Goal: Task Accomplishment & Management: Manage account settings

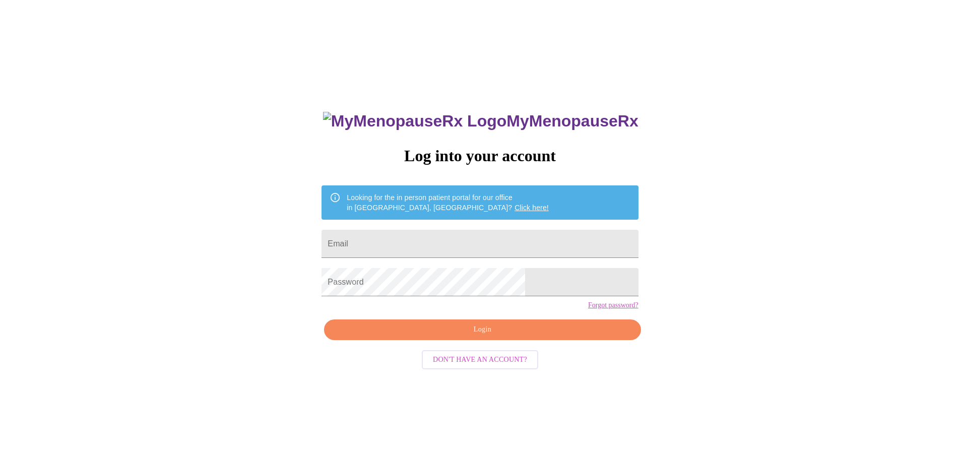
scroll to position [10, 0]
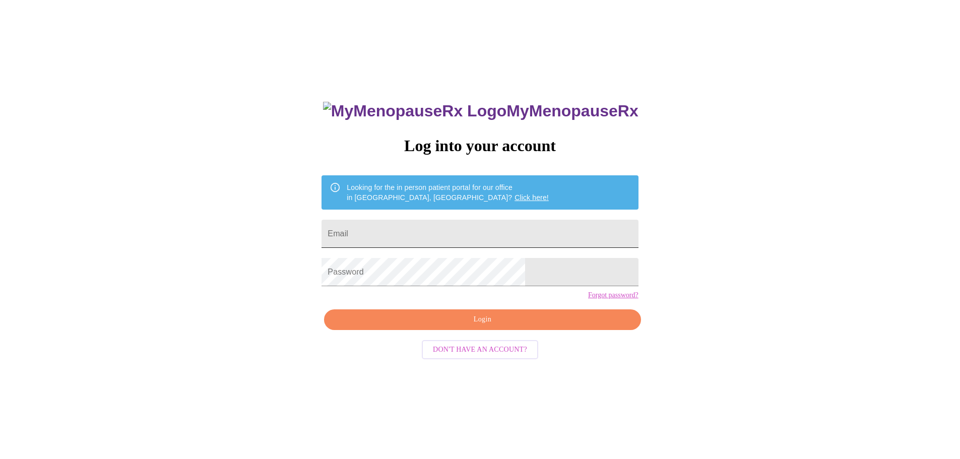
click at [517, 233] on input "Email" at bounding box center [480, 234] width 317 height 28
type input "[EMAIL_ADDRESS][DOMAIN_NAME]"
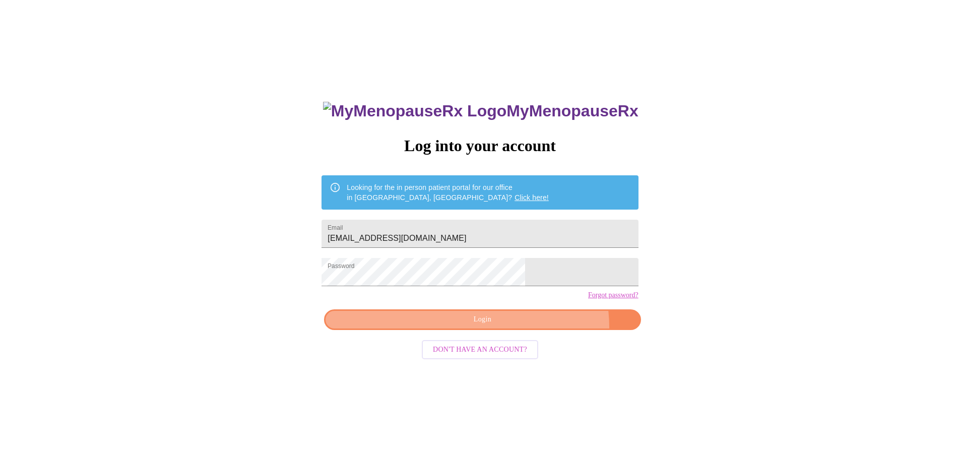
click at [524, 330] on button "Login" at bounding box center [482, 320] width 317 height 21
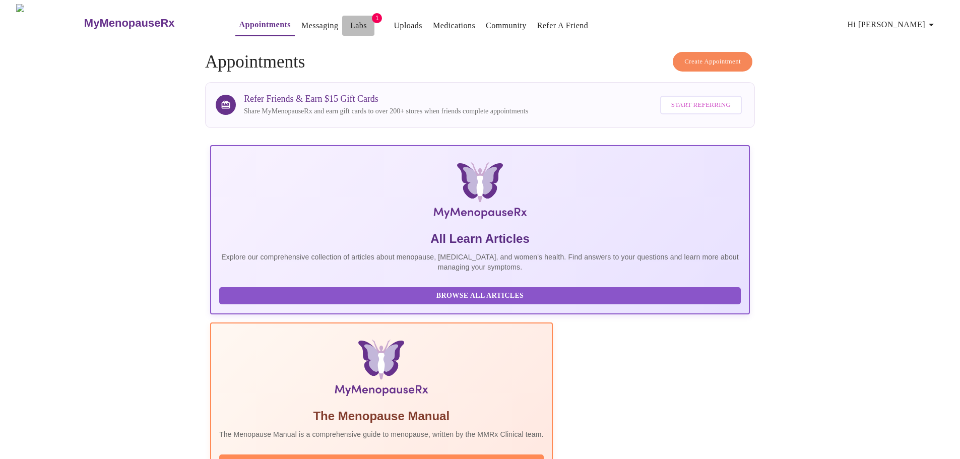
click at [350, 25] on link "Labs" at bounding box center [358, 26] width 17 height 14
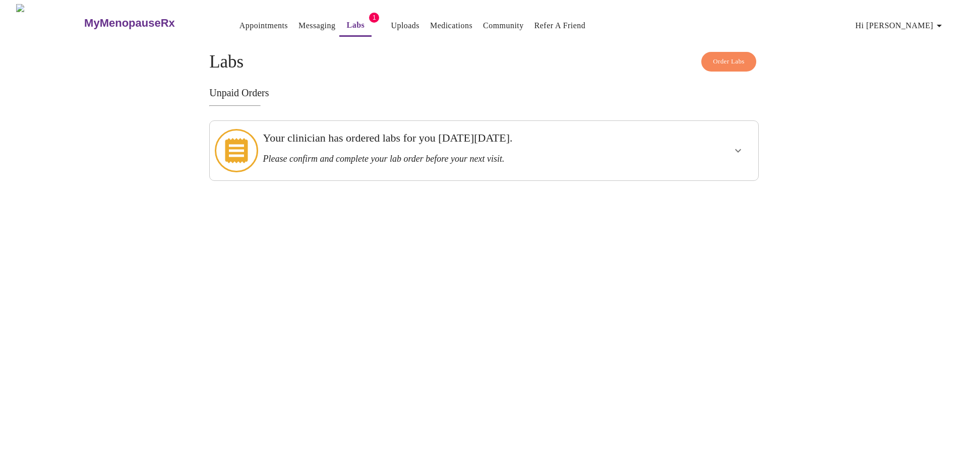
click at [688, 150] on div at bounding box center [709, 150] width 90 height 51
click at [739, 147] on icon "show more" at bounding box center [738, 151] width 12 height 12
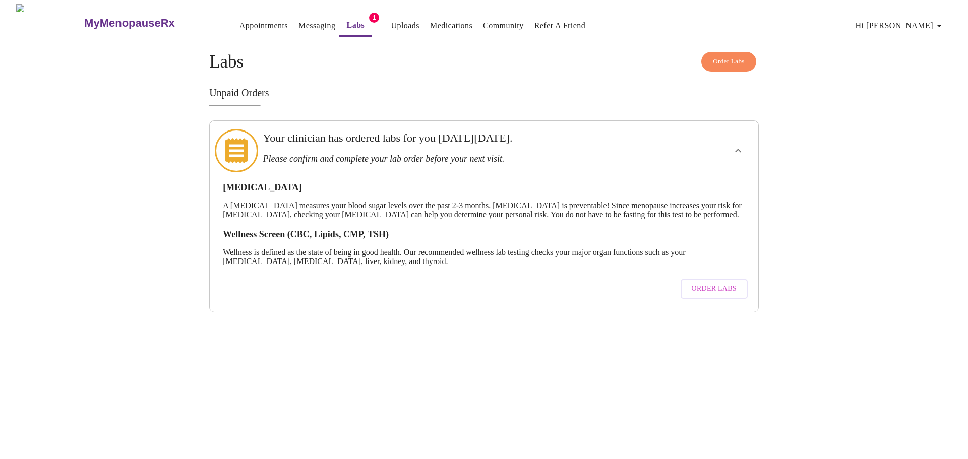
click at [706, 289] on span "Order Labs" at bounding box center [714, 289] width 45 height 13
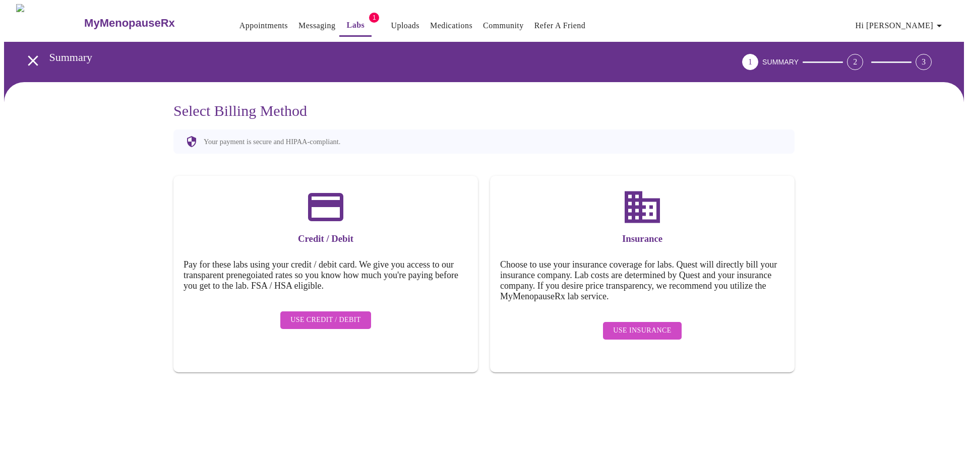
click at [637, 327] on span "Use Insurance" at bounding box center [642, 331] width 58 height 13
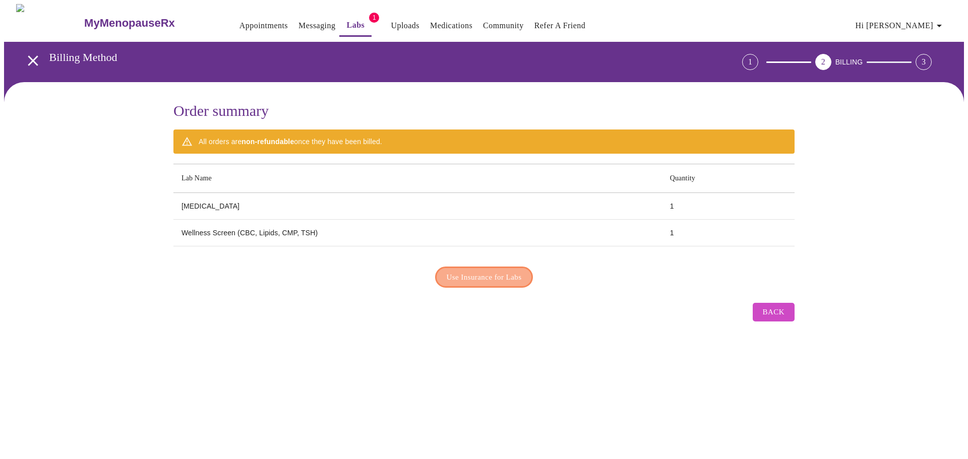
click at [518, 274] on span "Use Insurance for Labs" at bounding box center [484, 277] width 75 height 13
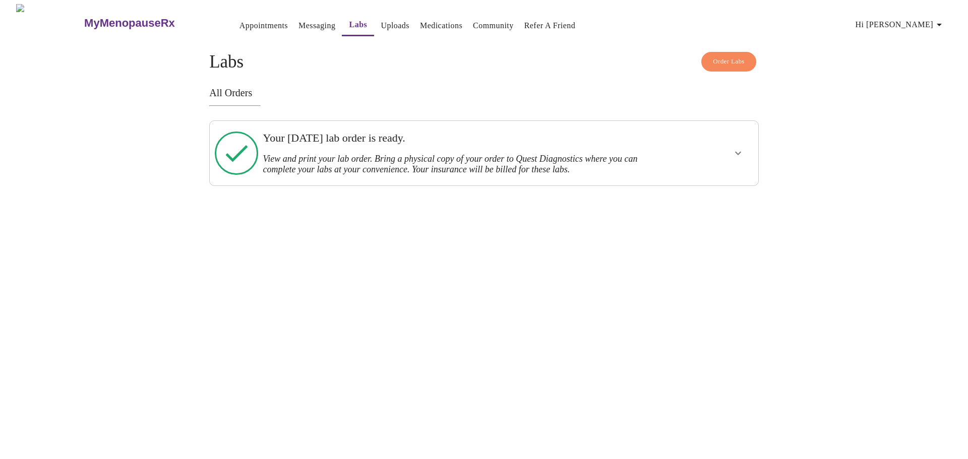
click at [710, 154] on div at bounding box center [709, 153] width 90 height 56
click at [733, 153] on icon "show more" at bounding box center [738, 153] width 12 height 12
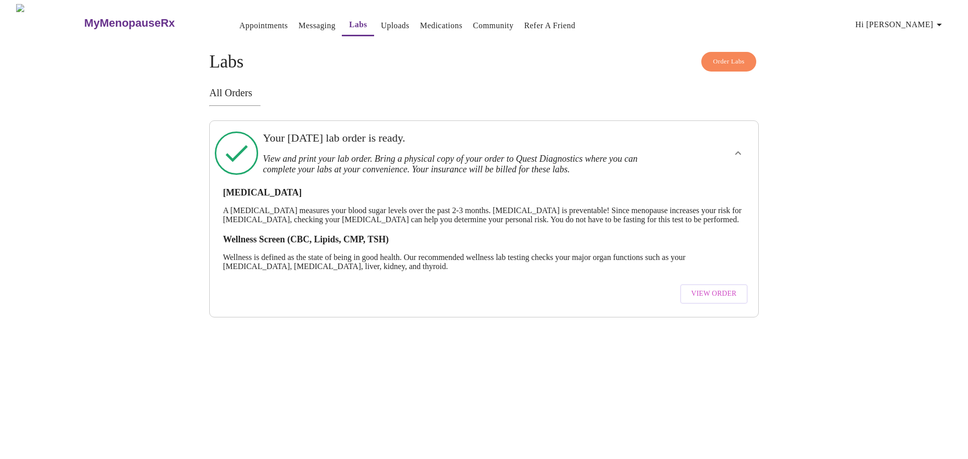
click at [711, 299] on span "View Order" at bounding box center [713, 294] width 45 height 13
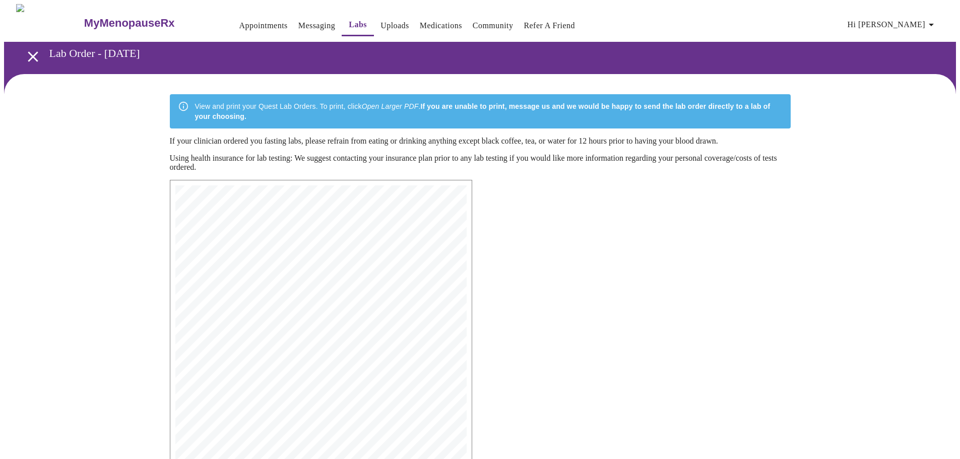
scroll to position [161, 0]
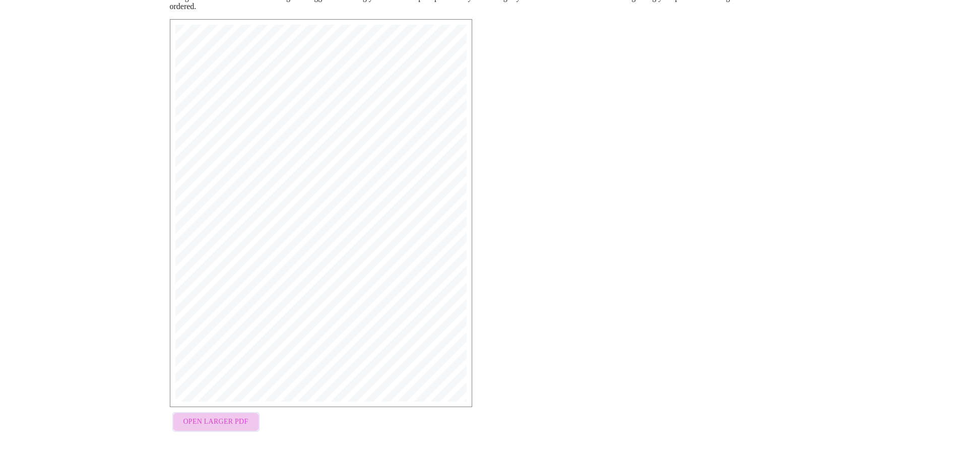
click at [239, 422] on span "Open Larger PDF" at bounding box center [215, 422] width 65 height 13
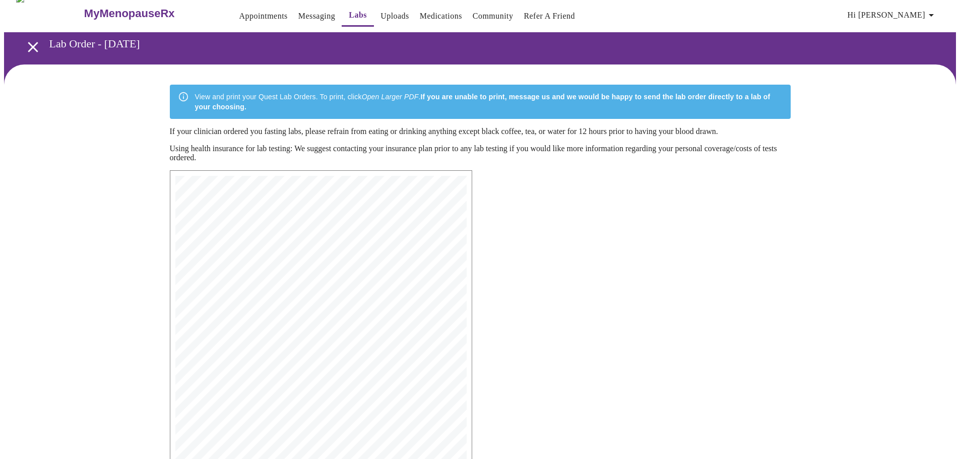
scroll to position [0, 0]
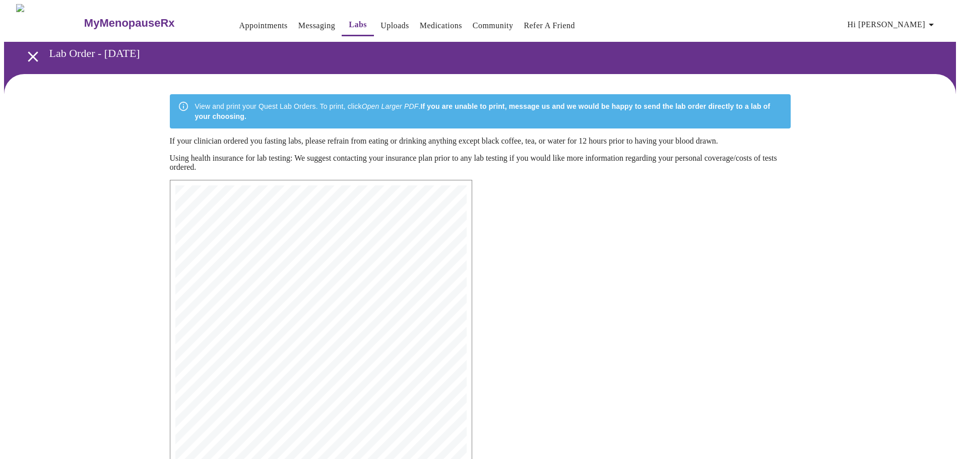
click at [38, 53] on button "open drawer" at bounding box center [33, 57] width 30 height 30
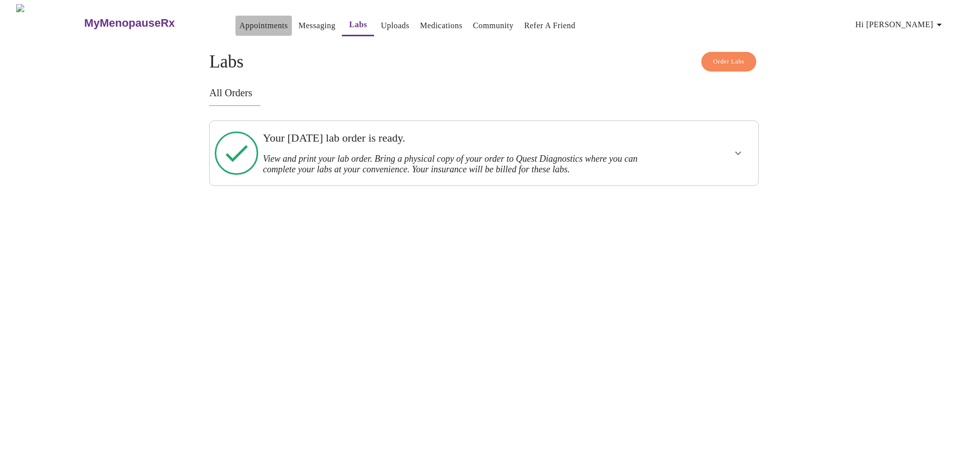
click at [244, 20] on link "Appointments" at bounding box center [263, 26] width 48 height 14
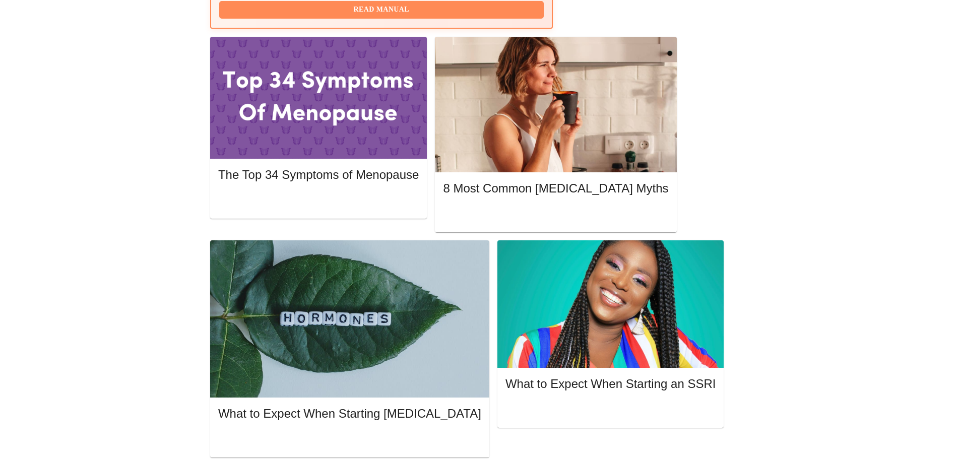
scroll to position [496, 0]
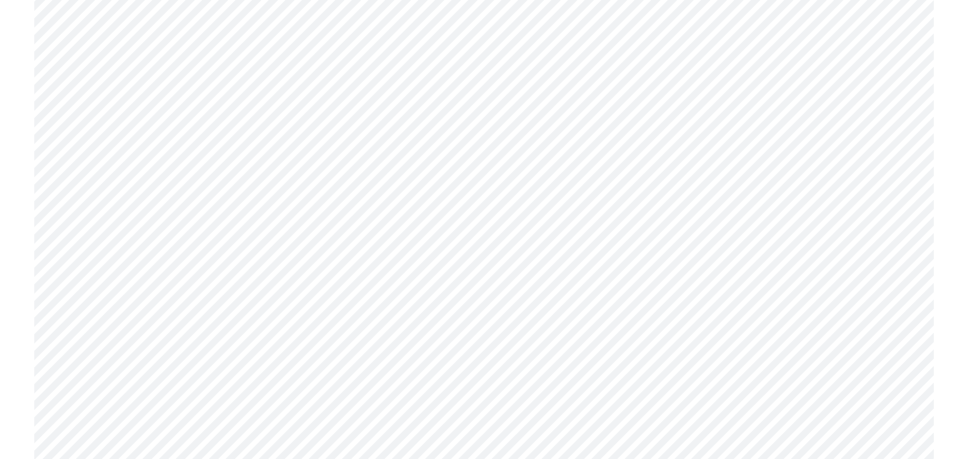
scroll to position [3754, 0]
